Goal: Entertainment & Leisure: Consume media (video, audio)

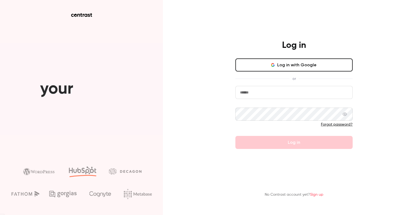
click at [305, 54] on div "Log in Log in with Google or Forgot password? Log in" at bounding box center [294, 94] width 141 height 109
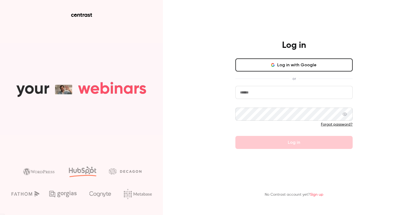
click at [311, 68] on button "Log in with Google" at bounding box center [293, 64] width 117 height 13
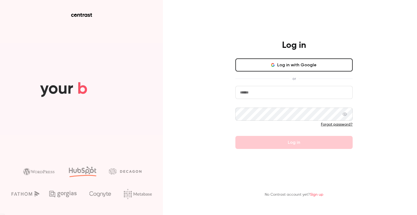
click at [286, 64] on button "Log in with Google" at bounding box center [293, 64] width 117 height 13
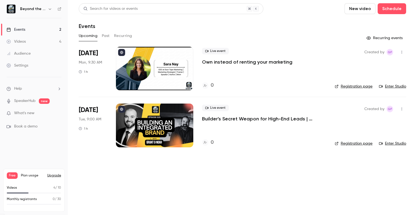
click at [40, 39] on link "Videos 4" at bounding box center [34, 42] width 68 height 12
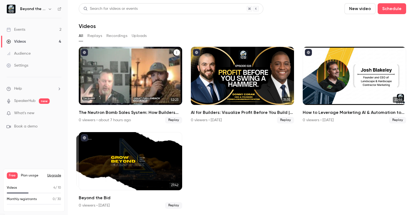
click at [175, 53] on icon "The Neutron Bomb Sales System: How Builders Can Win High-Margin Projects by Bui…" at bounding box center [176, 52] width 3 height 3
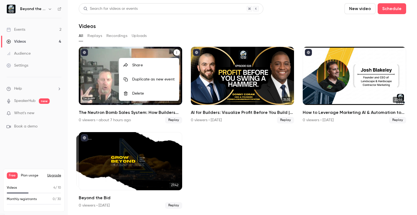
click at [116, 59] on div at bounding box center [208, 107] width 417 height 215
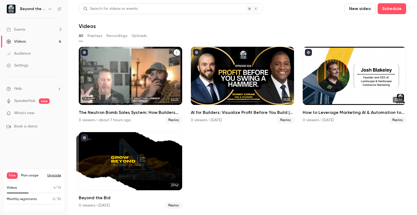
click at [103, 59] on div "The Neutron Bomb Sales System: How Builders Can Win High-Margin Projects by Bui…" at bounding box center [130, 76] width 103 height 58
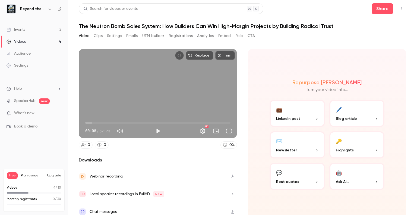
scroll to position [4, 0]
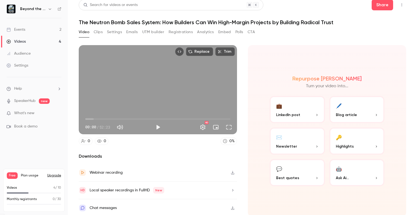
click at [137, 171] on div "Webinar recording" at bounding box center [158, 173] width 158 height 18
click at [0, 123] on ul "Help SpeakerHub new What's new Book a demo" at bounding box center [34, 107] width 68 height 61
